Goal: Task Accomplishment & Management: Use online tool/utility

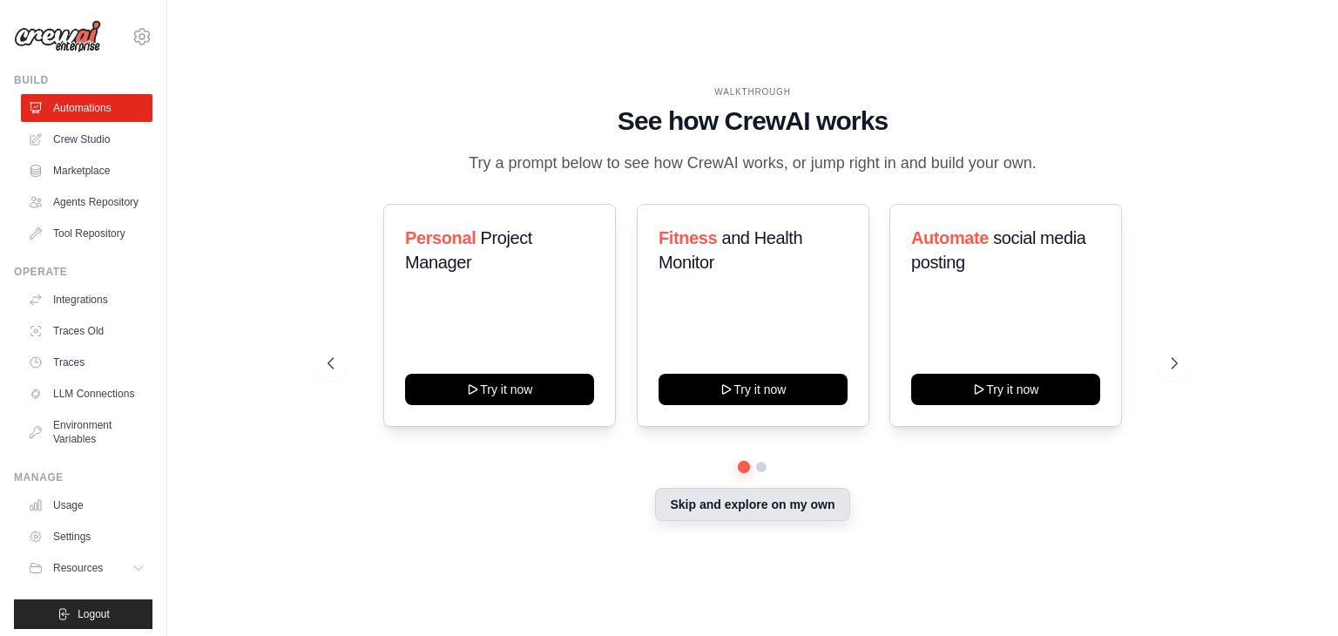
click at [819, 496] on button "Skip and explore on my own" at bounding box center [752, 504] width 194 height 33
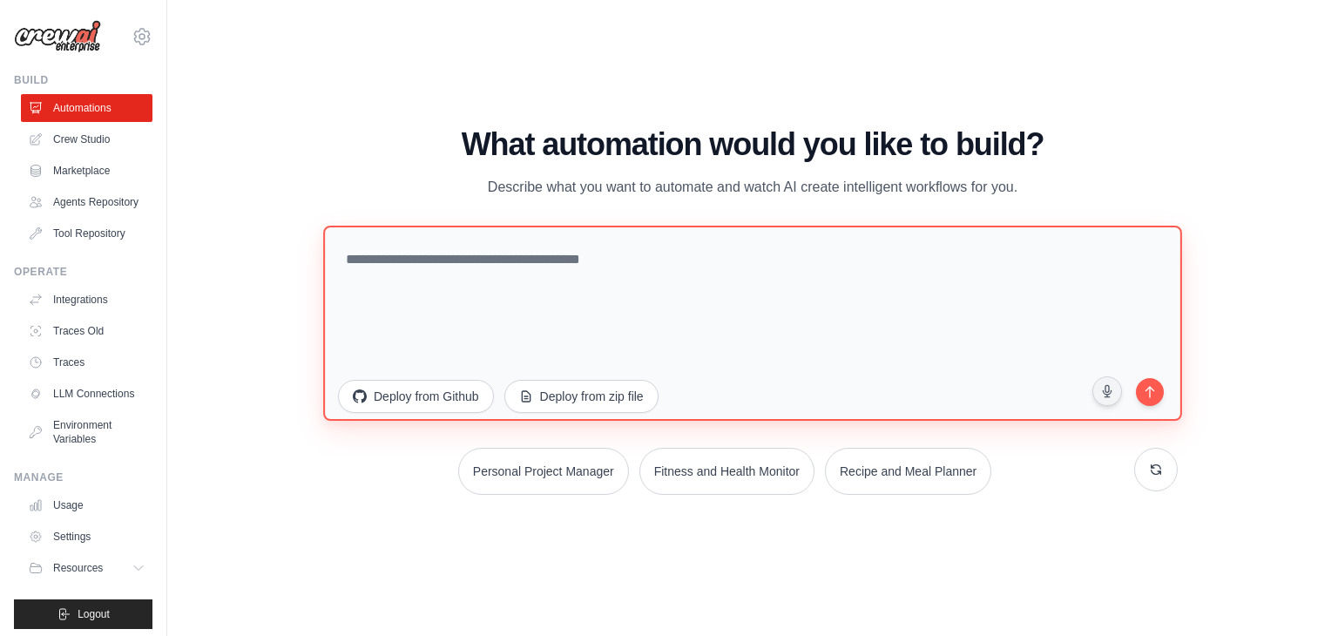
click at [435, 302] on textarea at bounding box center [752, 323] width 859 height 195
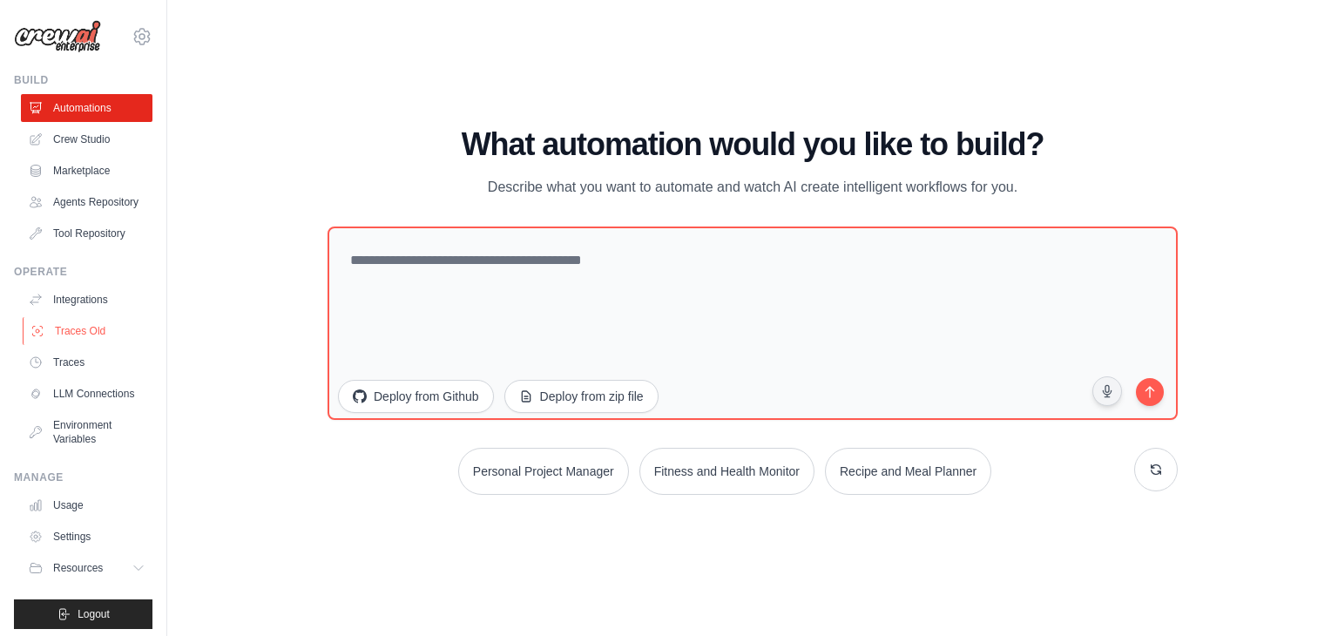
click at [70, 343] on link "Traces Old" at bounding box center [89, 331] width 132 height 28
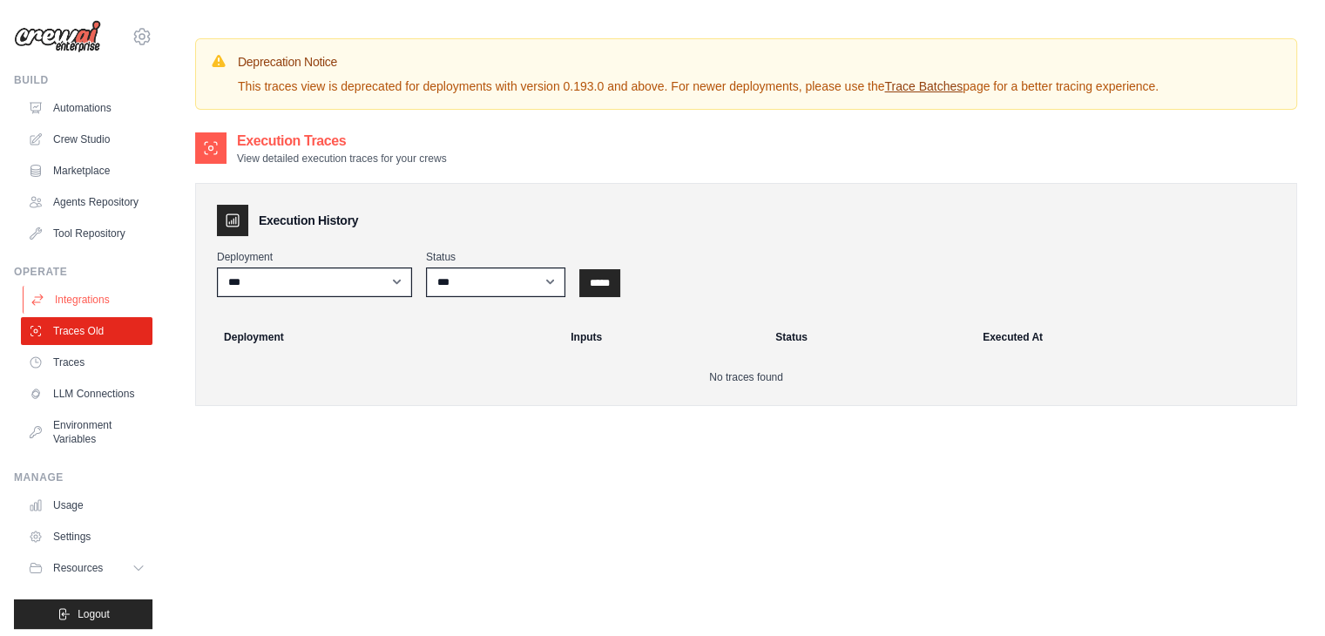
click at [85, 314] on link "Integrations" at bounding box center [89, 300] width 132 height 28
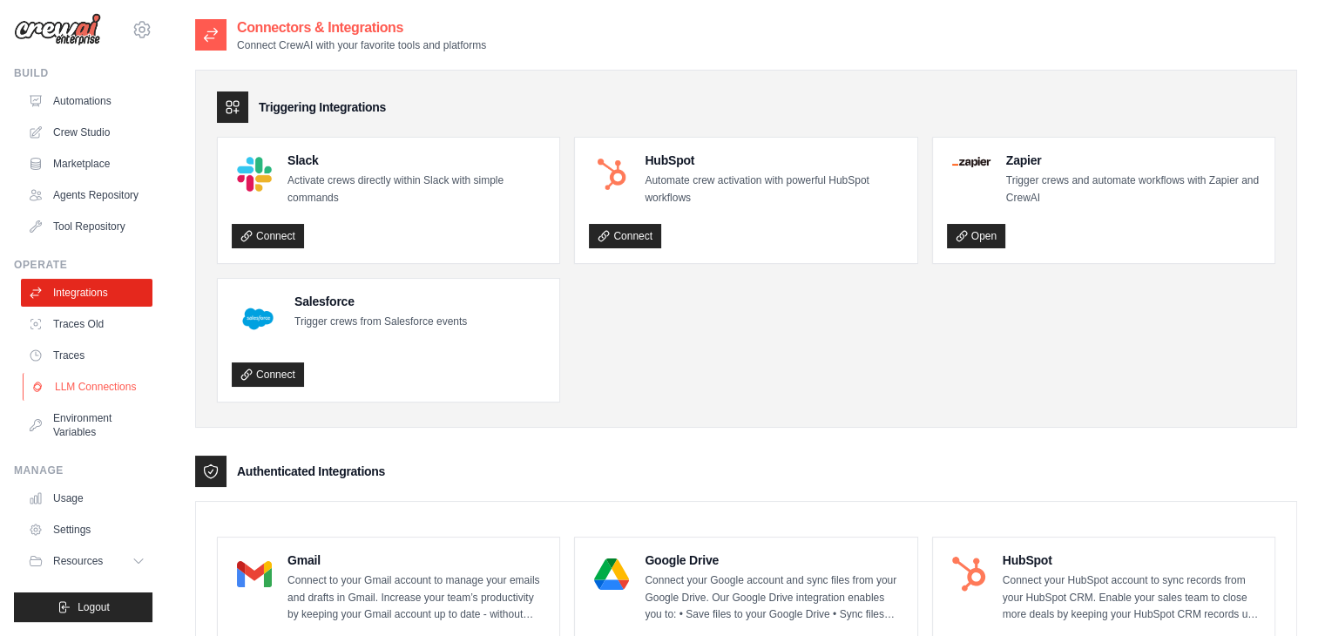
scroll to position [35, 0]
click at [86, 427] on link "Environment Variables" at bounding box center [89, 425] width 132 height 42
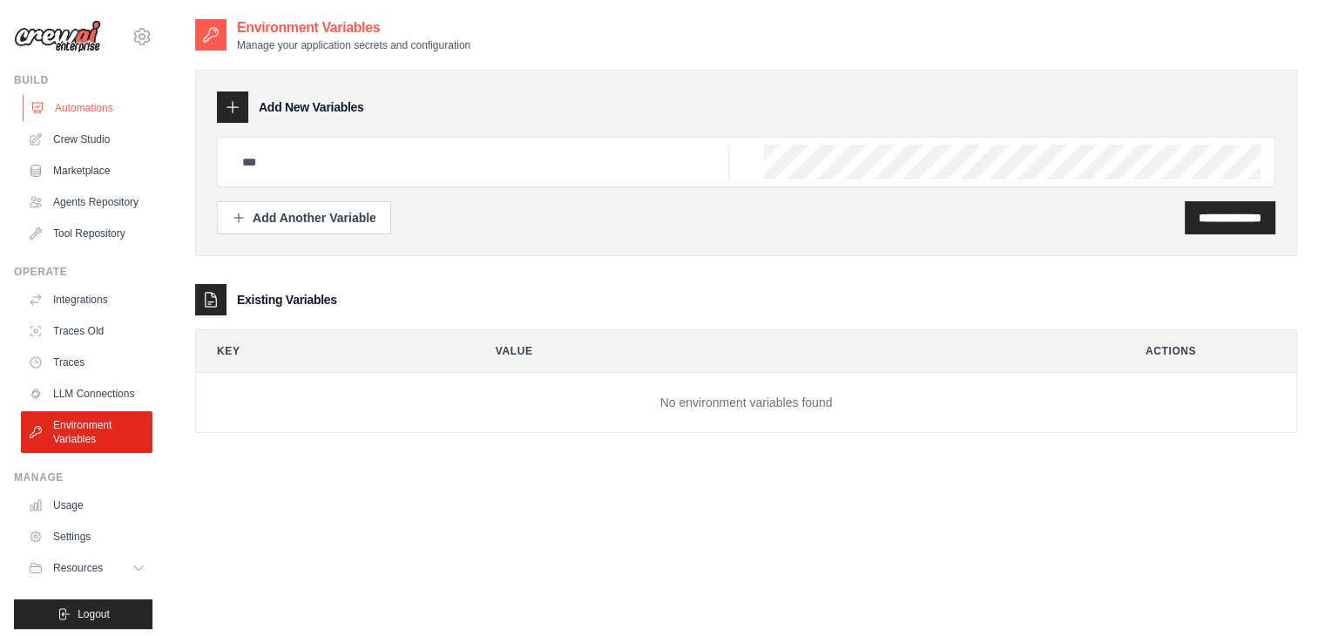
click at [86, 107] on link "Automations" at bounding box center [89, 108] width 132 height 28
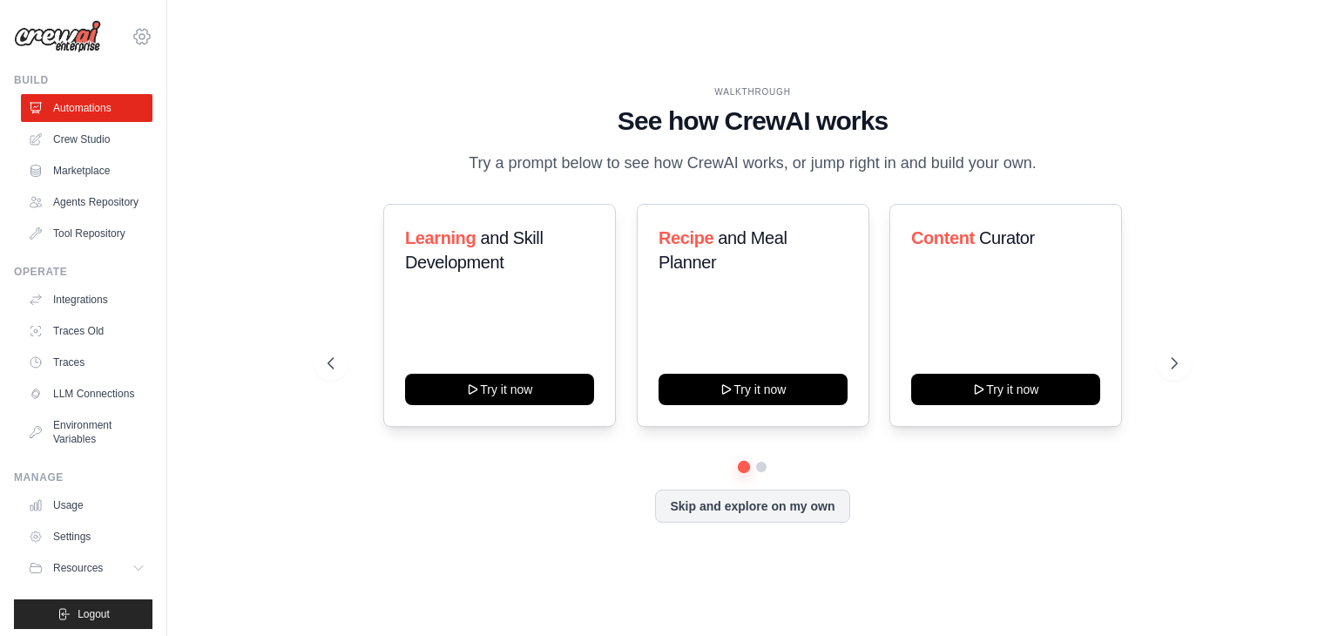
click at [132, 37] on icon at bounding box center [142, 36] width 21 height 21
click at [299, 92] on span at bounding box center [381, 108] width 165 height 35
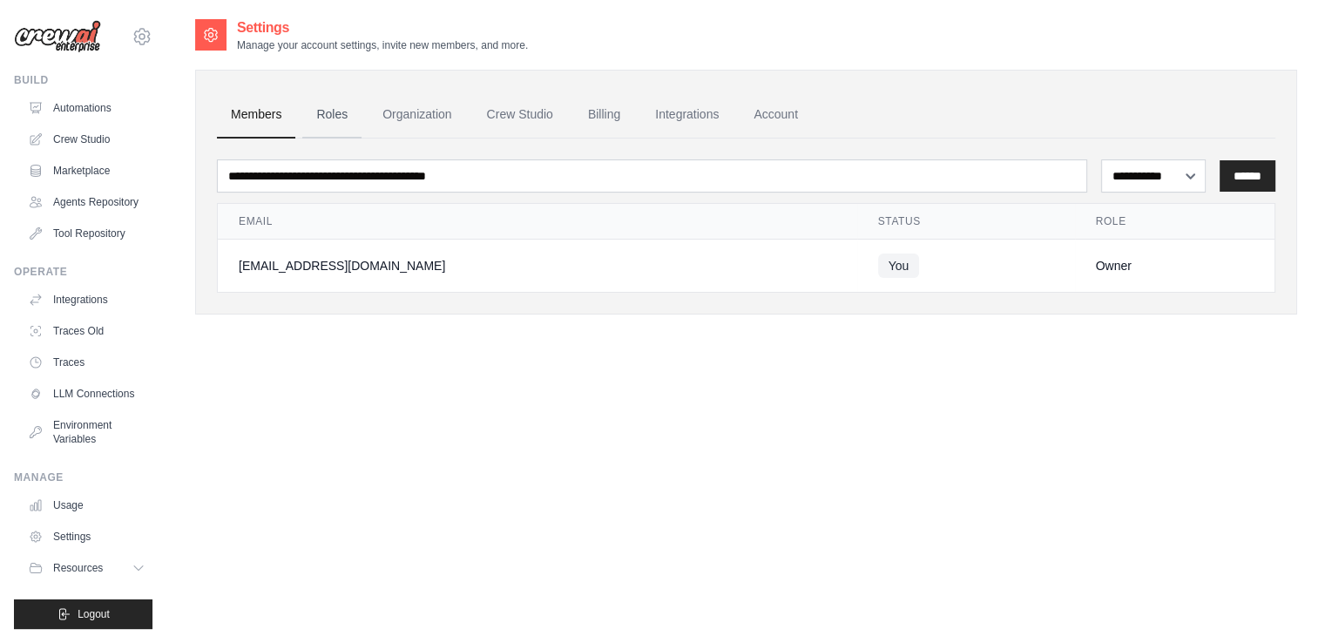
click at [314, 107] on link "Roles" at bounding box center [331, 114] width 59 height 47
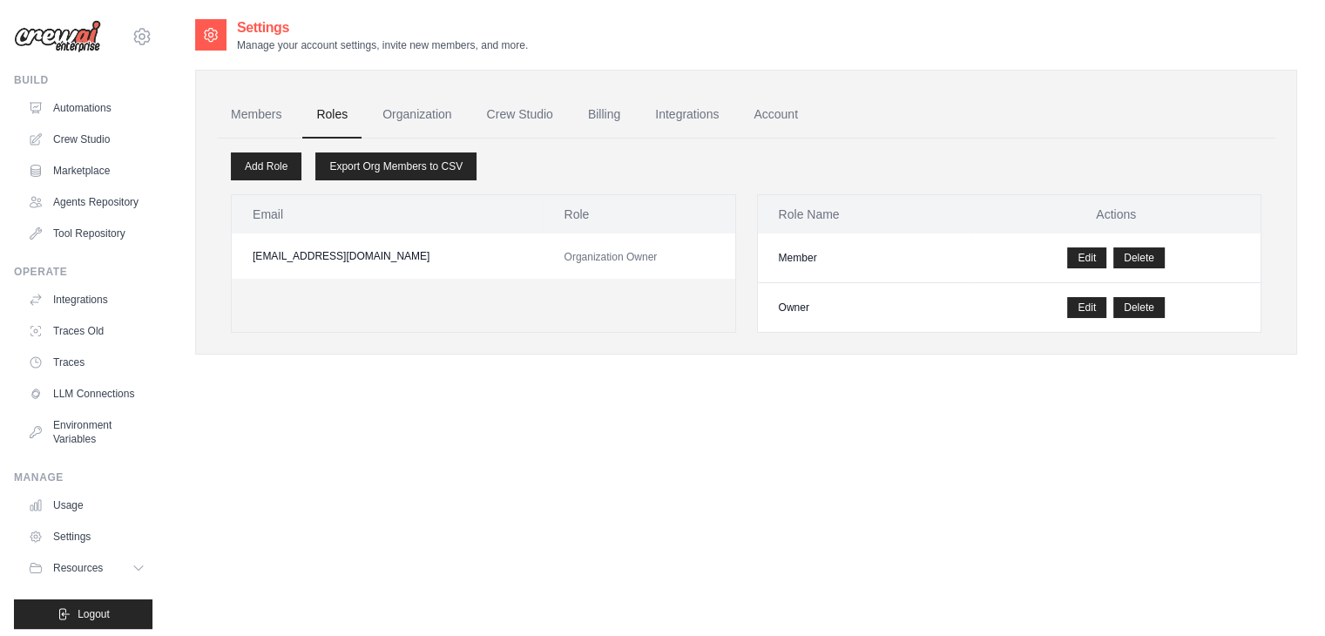
click at [69, 92] on div "Build Automations Crew Studio Marketplace Agents Repository" at bounding box center [83, 160] width 138 height 174
click at [77, 100] on link "Automations" at bounding box center [89, 108] width 132 height 28
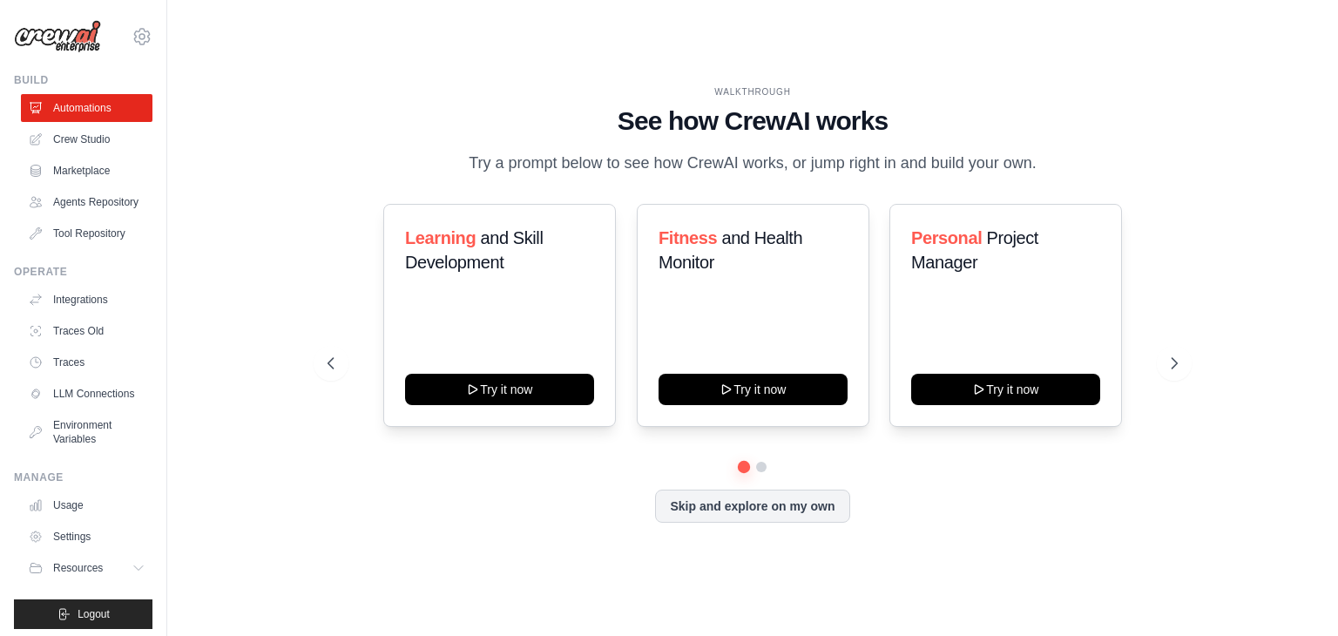
click at [254, 253] on div "WALKTHROUGH See how CrewAI works Try a prompt below to see how CrewAI works, or…" at bounding box center [752, 317] width 1115 height 601
click at [84, 138] on link "Crew Studio" at bounding box center [89, 139] width 132 height 28
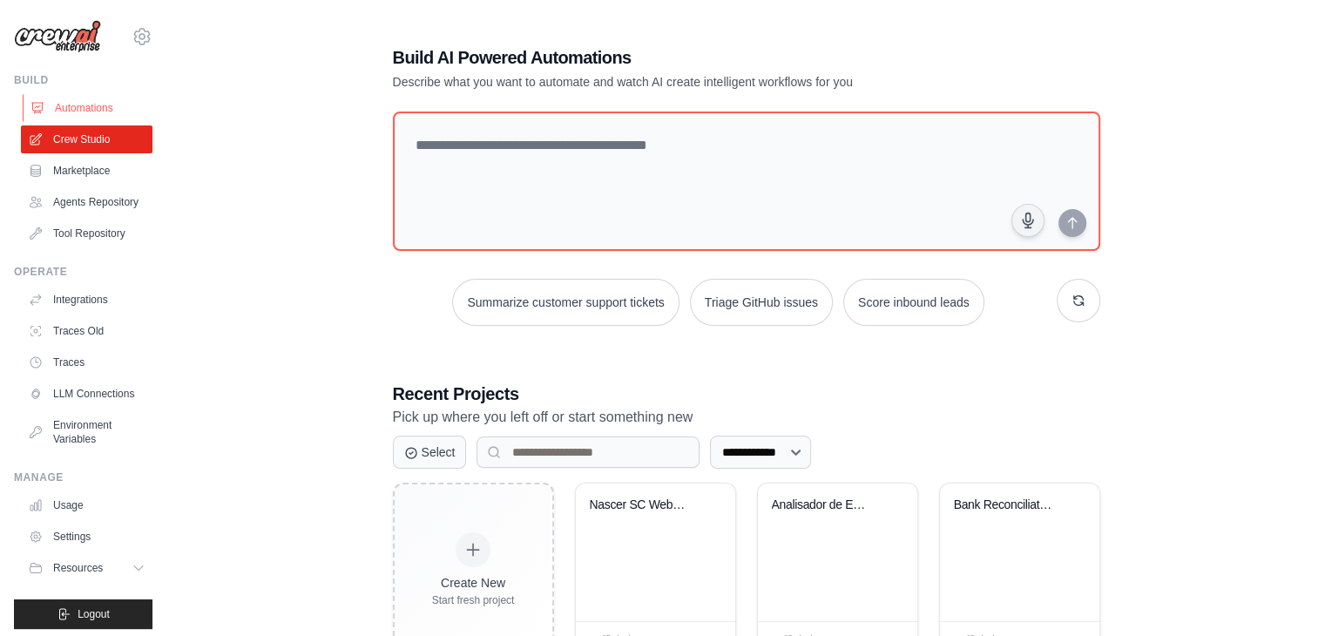
click at [84, 109] on link "Automations" at bounding box center [89, 108] width 132 height 28
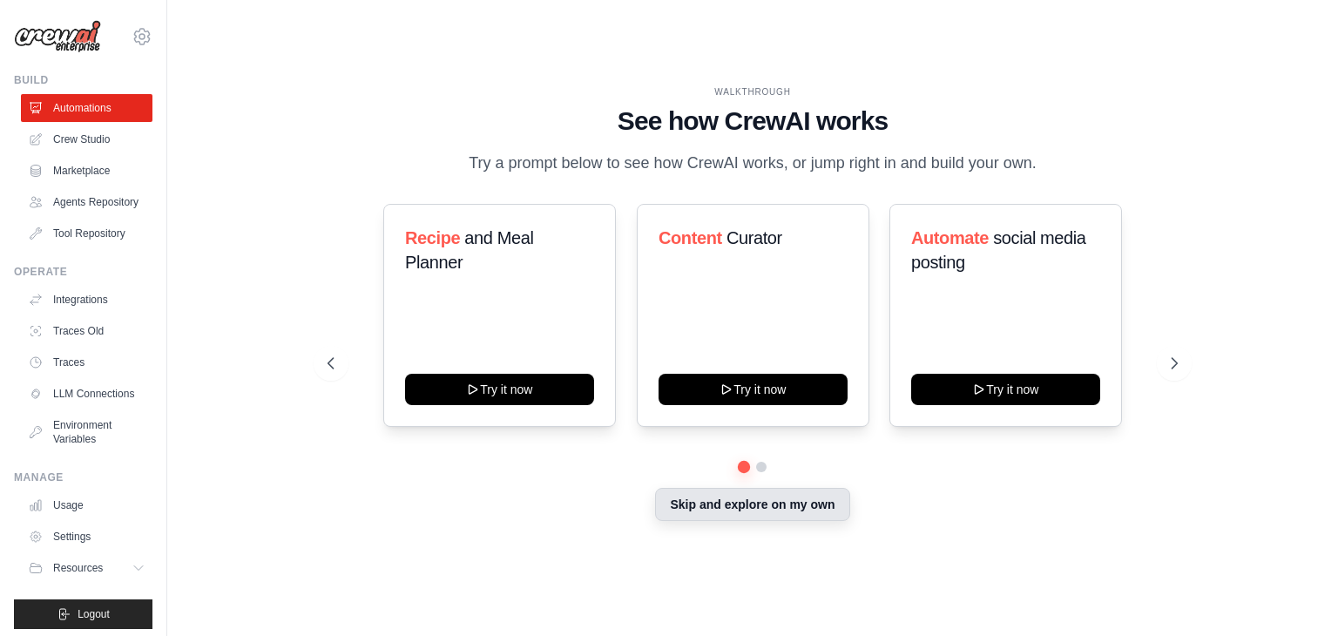
click at [753, 500] on button "Skip and explore on my own" at bounding box center [752, 504] width 194 height 33
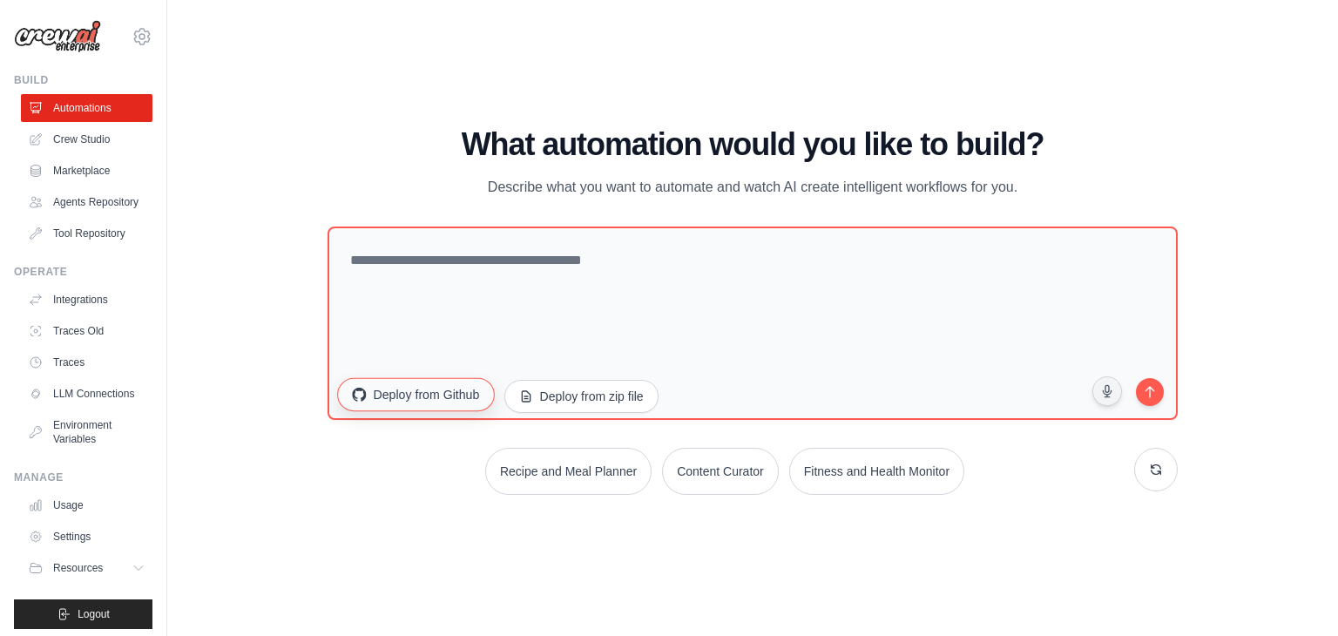
click at [484, 390] on button "Deploy from Github" at bounding box center [415, 394] width 157 height 33
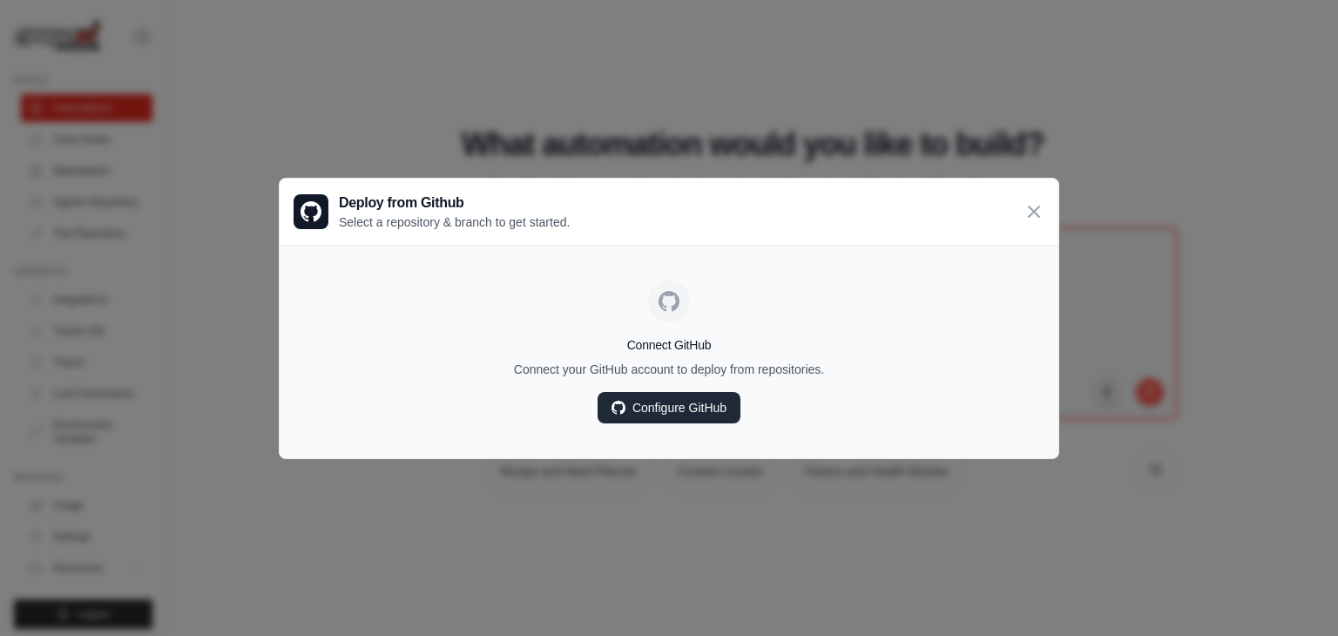
click at [653, 405] on link "Configure GitHub" at bounding box center [668, 407] width 143 height 31
